Goal: Check status

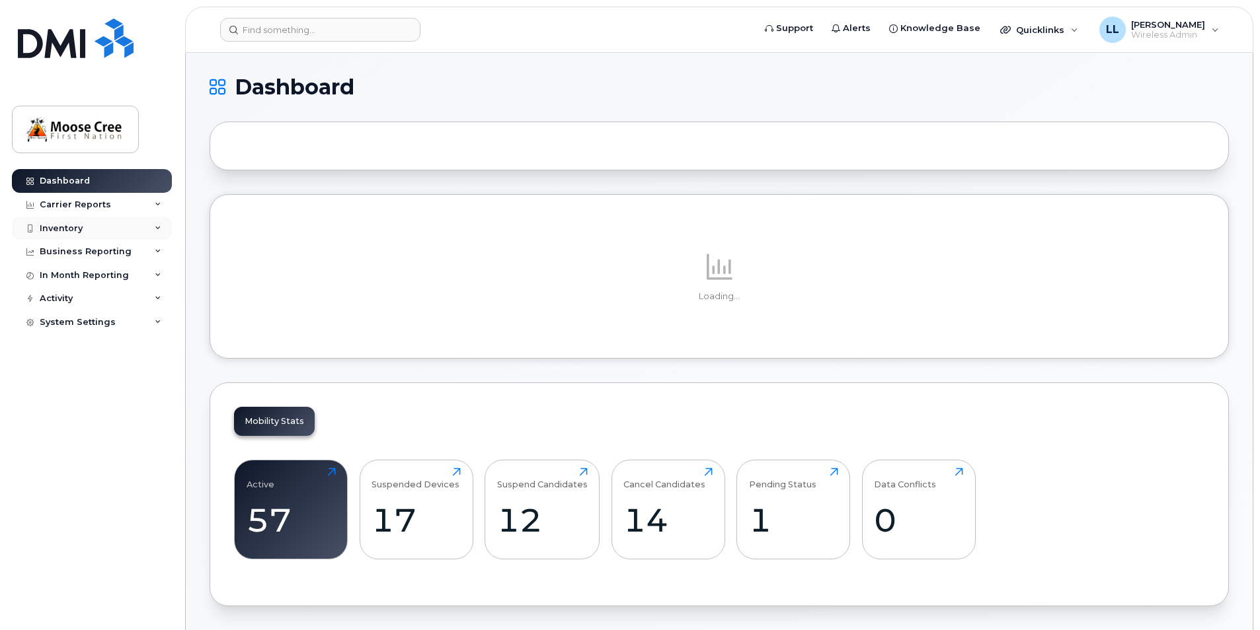
click at [100, 229] on div "Inventory" at bounding box center [92, 229] width 160 height 24
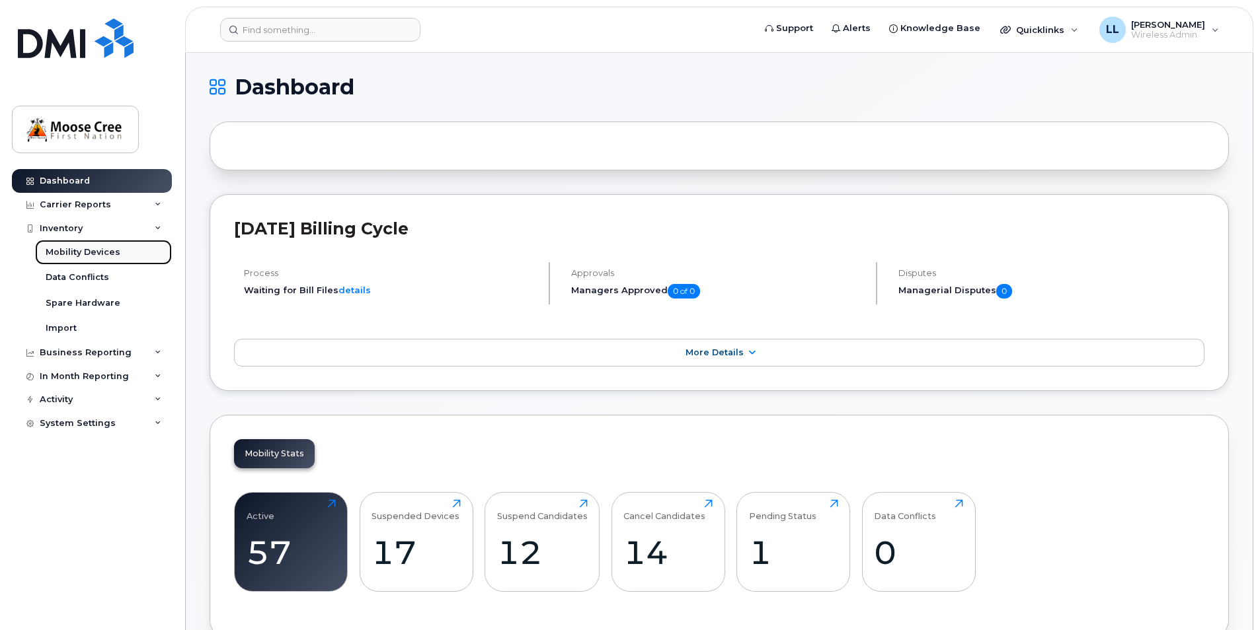
click at [85, 250] on div "Mobility Devices" at bounding box center [83, 252] width 75 height 12
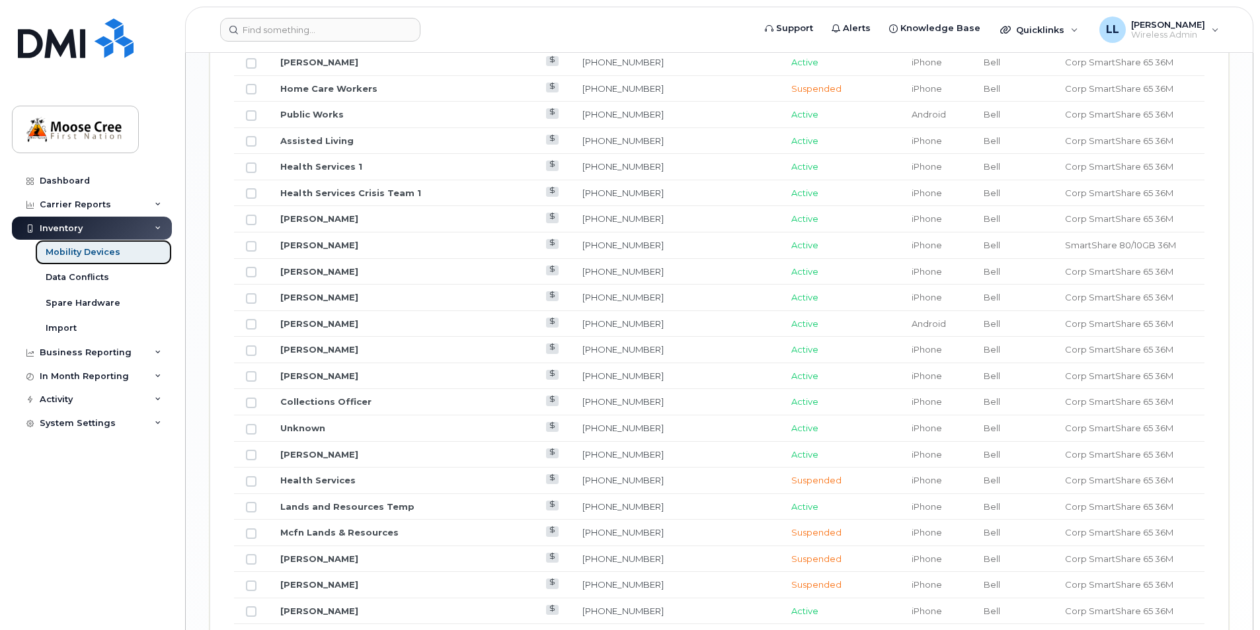
scroll to position [1454, 0]
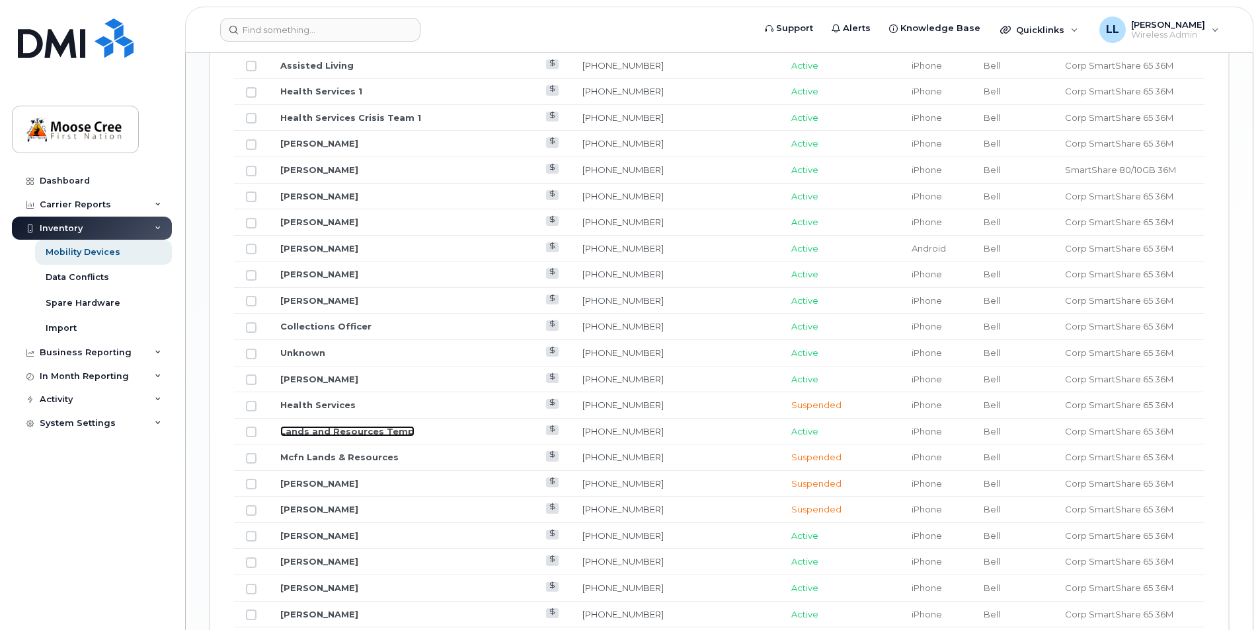
drag, startPoint x: 352, startPoint y: 430, endPoint x: 185, endPoint y: 406, distance: 168.8
click at [352, 430] on link "Lands and Resources Temp" at bounding box center [347, 431] width 134 height 11
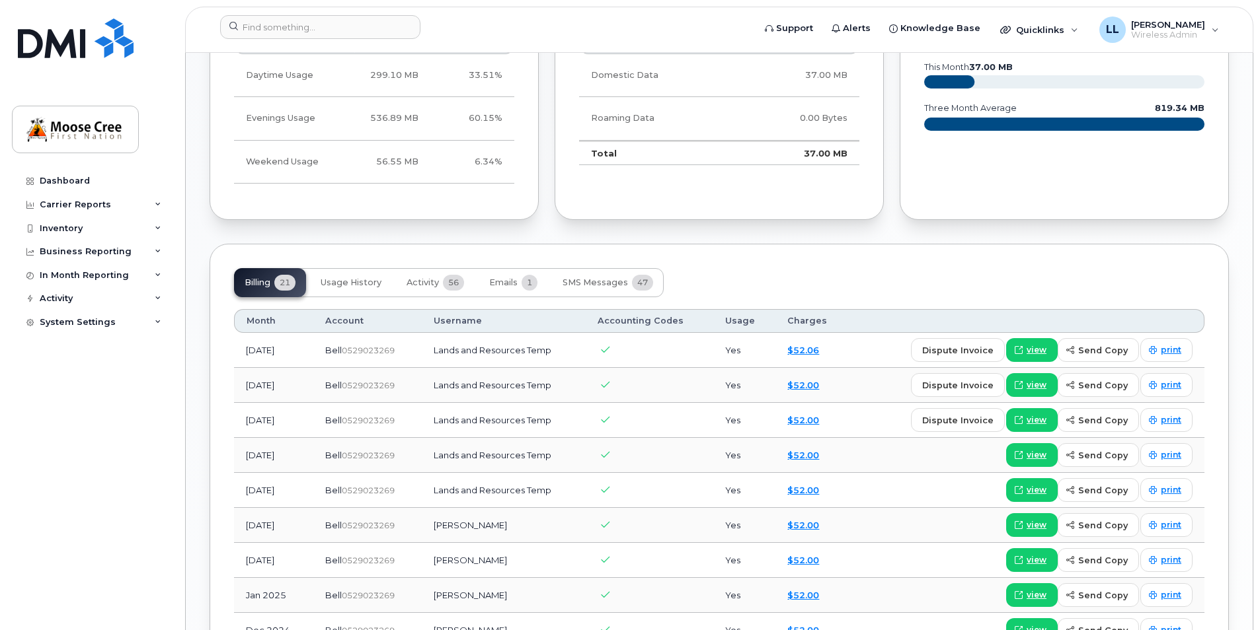
scroll to position [595, 0]
